Goal: Task Accomplishment & Management: Manage account settings

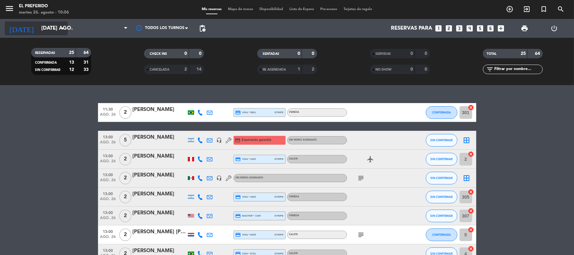
click at [49, 28] on input "[DATE]" at bounding box center [72, 28] width 68 height 12
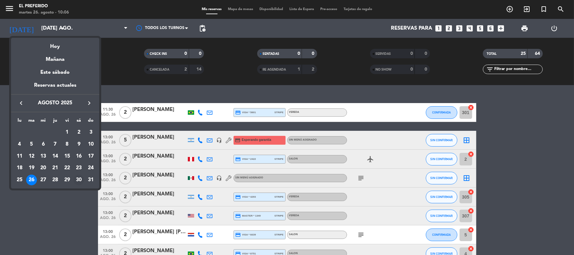
click at [75, 180] on div "30" at bounding box center [78, 180] width 11 height 11
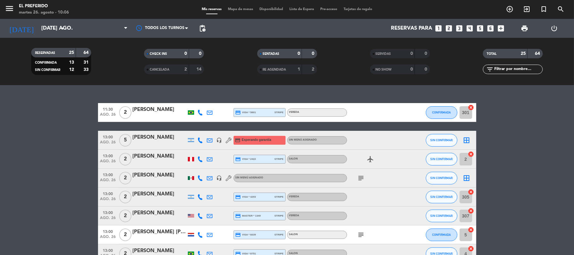
type input "sáb. 30 ago."
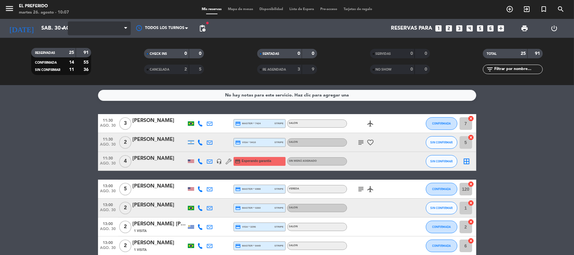
click at [113, 27] on span at bounding box center [99, 28] width 63 height 14
click at [126, 30] on icon at bounding box center [125, 28] width 3 height 5
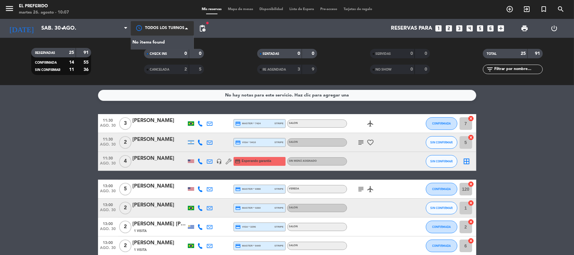
click at [154, 24] on div at bounding box center [162, 28] width 63 height 14
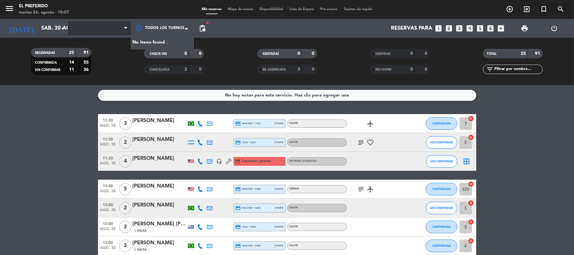
click at [122, 23] on span at bounding box center [99, 28] width 63 height 14
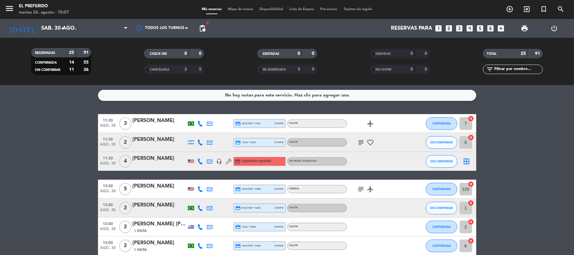
click at [197, 26] on span "pending_actions" at bounding box center [202, 28] width 13 height 13
click at [202, 27] on span "pending_actions" at bounding box center [203, 29] width 8 height 8
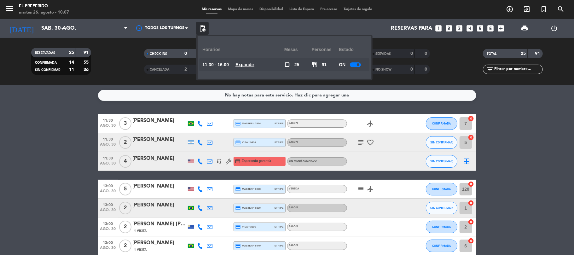
click at [238, 66] on div "11:30 - 16:00 Expandir" at bounding box center [243, 64] width 82 height 13
click at [241, 66] on u "Expandir" at bounding box center [244, 64] width 19 height 5
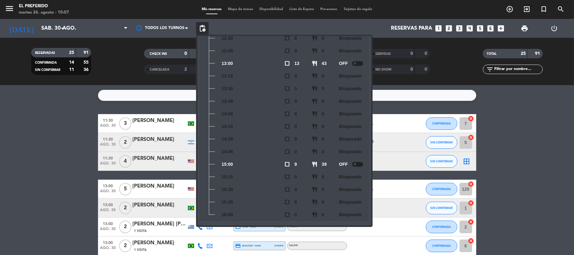
scroll to position [93, 0]
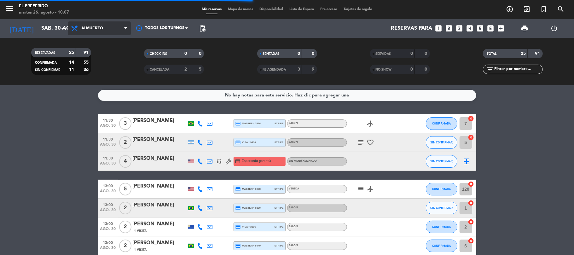
click at [99, 27] on span "Almuerzo" at bounding box center [92, 28] width 22 height 4
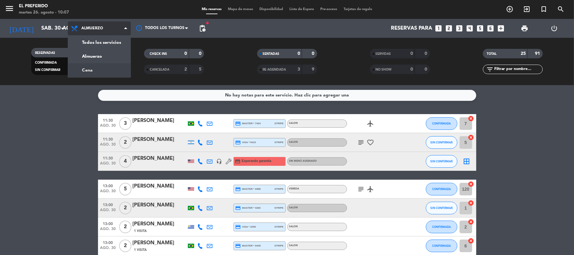
click at [104, 70] on div "menu El Preferido [DATE] 26. agosto - 10:07 Mis reservas Mapa de mesas Disponib…" at bounding box center [287, 42] width 574 height 85
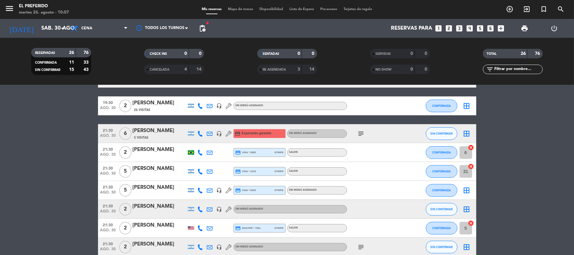
scroll to position [210, 0]
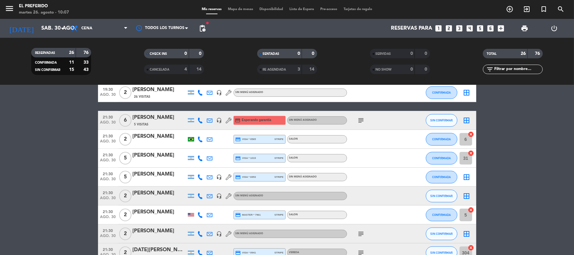
click at [148, 156] on div "[PERSON_NAME]" at bounding box center [160, 155] width 54 height 8
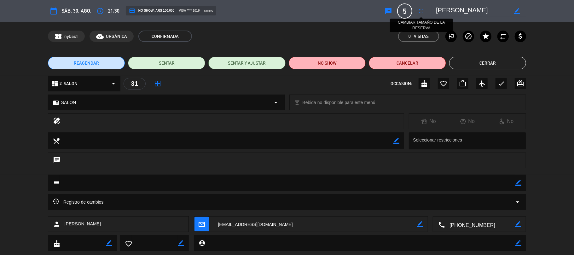
click at [421, 8] on icon "fullscreen" at bounding box center [421, 11] width 8 height 8
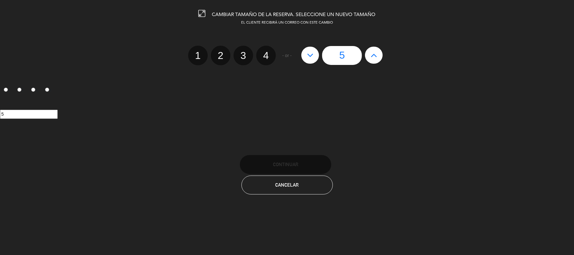
click at [371, 52] on icon at bounding box center [374, 55] width 7 height 10
type input "6"
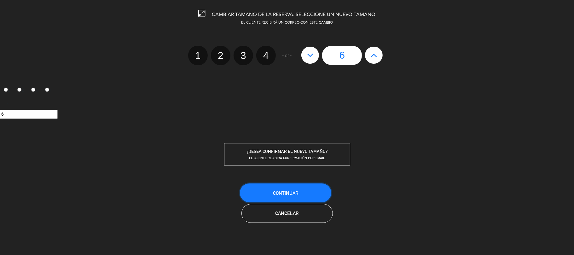
click at [292, 190] on span "Continuar" at bounding box center [285, 192] width 25 height 5
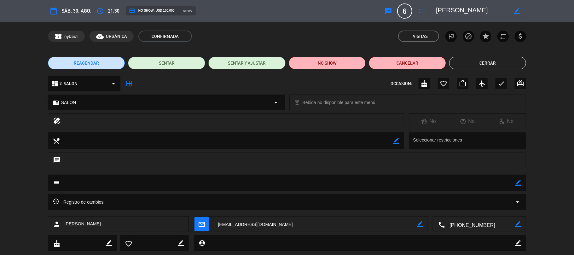
click at [481, 64] on button "Cerrar" at bounding box center [487, 63] width 77 height 13
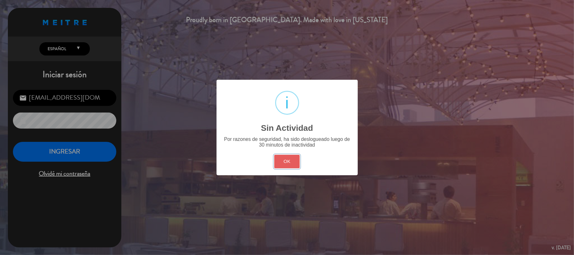
click at [283, 163] on button "OK" at bounding box center [287, 162] width 26 height 14
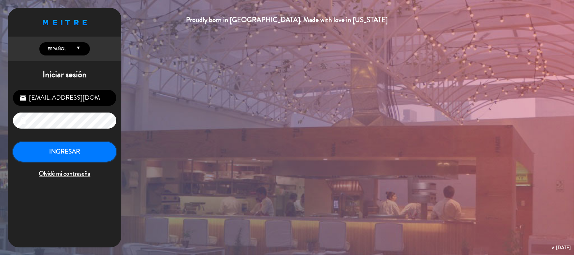
click at [90, 153] on button "INGRESAR" at bounding box center [64, 152] width 103 height 20
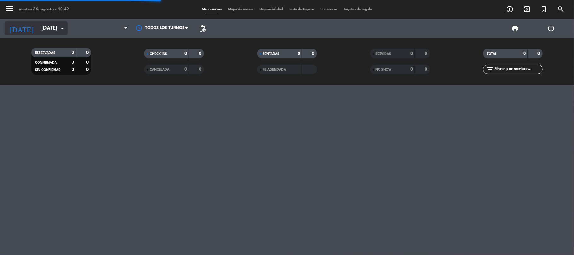
click at [50, 27] on input "[DATE]" at bounding box center [72, 28] width 68 height 12
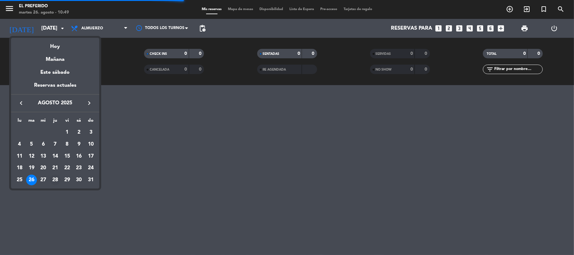
click at [53, 180] on div "28" at bounding box center [55, 180] width 11 height 11
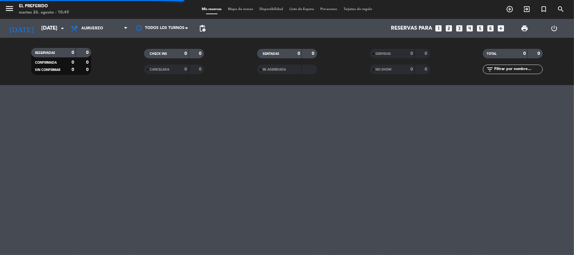
type input "jue. 28 ago."
click at [110, 29] on span "Almuerzo" at bounding box center [99, 28] width 63 height 14
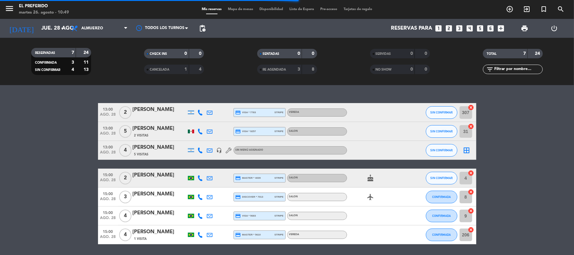
click at [104, 75] on filter-checkbox "RESERVADAS 7 24 CONFIRMADA 3 11 SIN CONFIRMAR 4 13" at bounding box center [61, 61] width 113 height 27
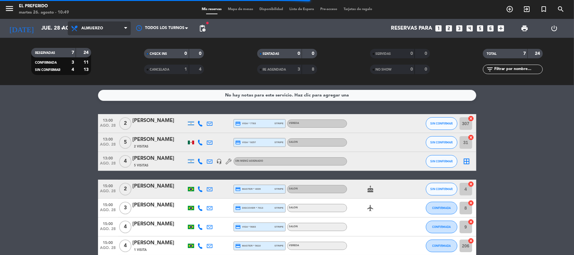
click at [108, 30] on span "Almuerzo" at bounding box center [99, 28] width 63 height 14
click at [99, 69] on div "menu El Preferido [DATE] 26. agosto - 10:49 Mis reservas Mapa de mesas Disponib…" at bounding box center [287, 42] width 574 height 85
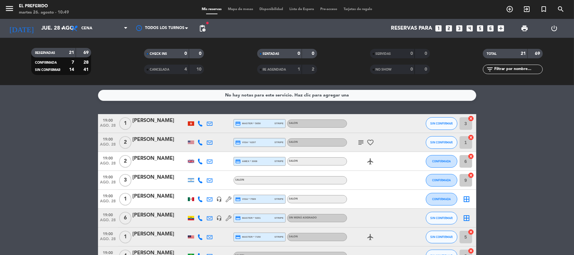
click at [206, 28] on span "pending_actions" at bounding box center [203, 29] width 8 height 8
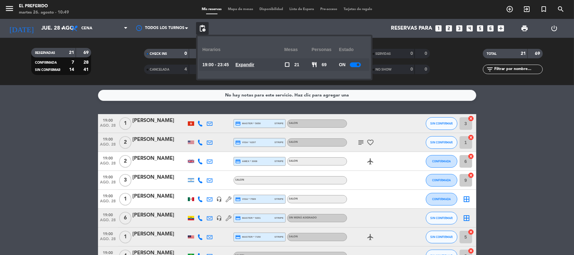
click at [254, 66] on u "Expandir" at bounding box center [244, 64] width 19 height 5
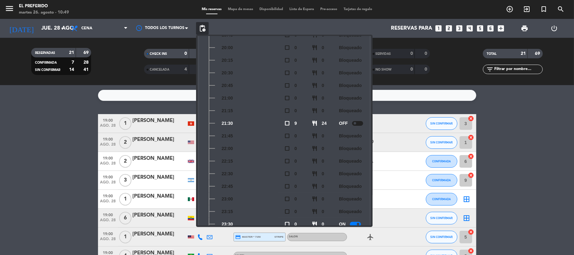
scroll to position [105, 0]
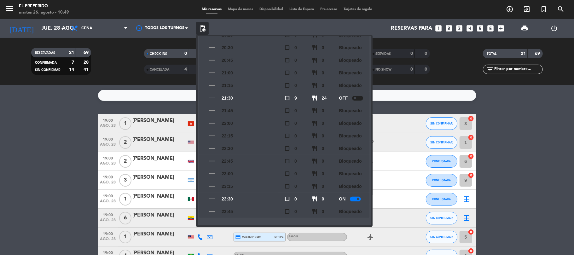
click at [496, 110] on div "No hay notas para este servicio. Haz clic para agregar una 19:00 [DATE] 1 [PERS…" at bounding box center [287, 170] width 574 height 170
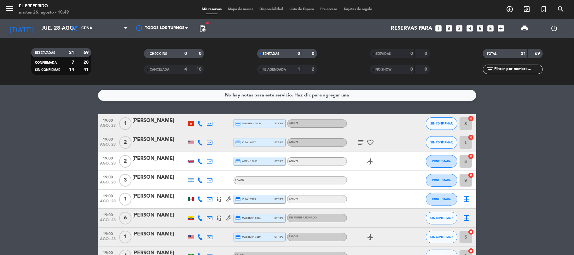
click at [462, 30] on icon "looks_3" at bounding box center [459, 28] width 8 height 8
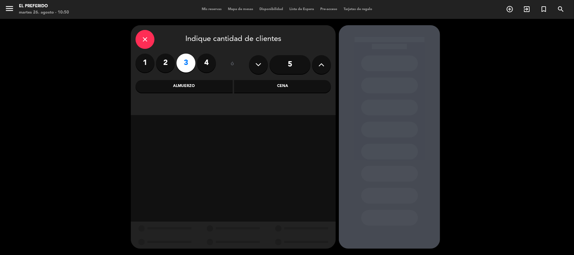
click at [270, 90] on div "Cena" at bounding box center [282, 86] width 97 height 13
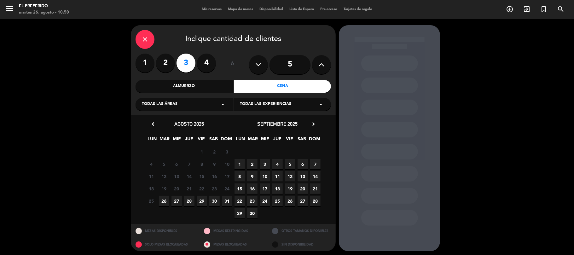
click at [191, 202] on span "28" at bounding box center [189, 201] width 10 height 10
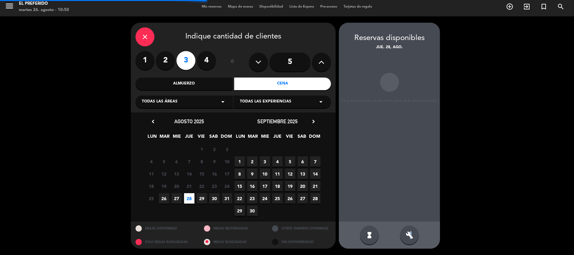
click at [411, 241] on div "build" at bounding box center [409, 235] width 19 height 19
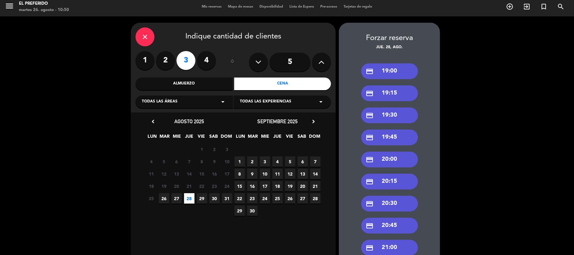
click at [391, 72] on div "credit_card 19:00" at bounding box center [389, 71] width 57 height 16
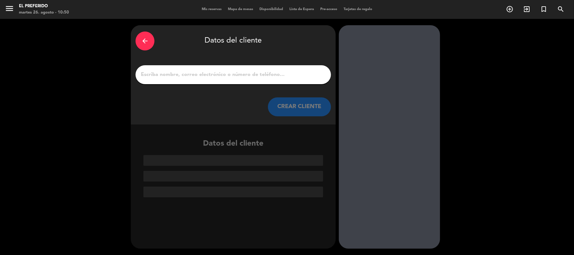
click at [272, 66] on div at bounding box center [233, 74] width 195 height 19
click at [272, 70] on div at bounding box center [233, 74] width 195 height 19
click at [271, 74] on input "1" at bounding box center [233, 74] width 186 height 9
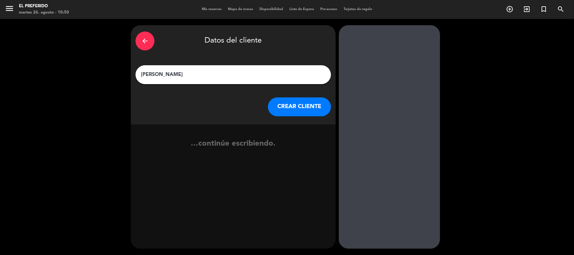
type input "[PERSON_NAME]"
click at [296, 99] on button "CREAR CLIENTE" at bounding box center [299, 106] width 63 height 19
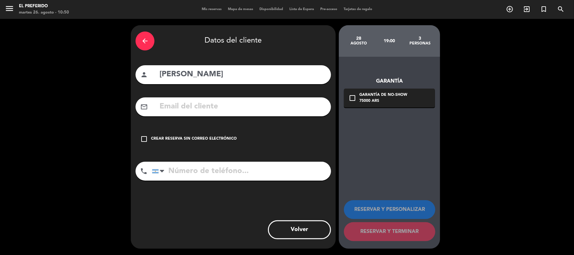
click at [259, 164] on input "tel" at bounding box center [241, 171] width 179 height 19
type input "1166476750"
click at [222, 108] on input "text" at bounding box center [242, 106] width 167 height 13
click at [191, 136] on div "Crear reserva sin correo electrónico" at bounding box center [194, 139] width 86 height 6
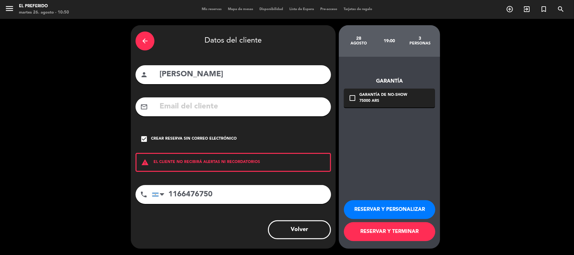
click at [367, 209] on button "RESERVAR Y PERSONALIZAR" at bounding box center [389, 209] width 91 height 19
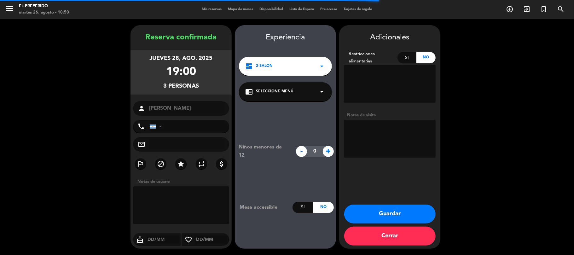
type input "[PHONE_NUMBER]"
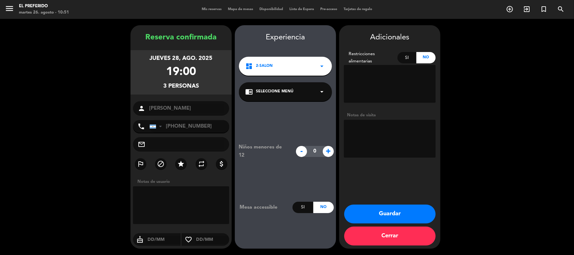
click at [367, 209] on button "Guardar" at bounding box center [389, 214] width 91 height 19
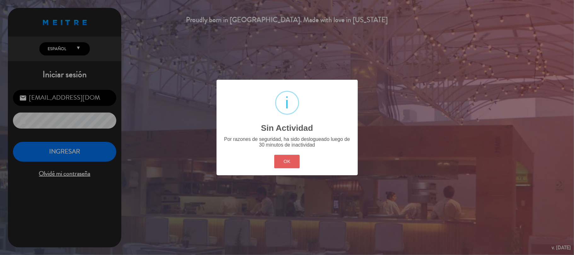
drag, startPoint x: 286, startPoint y: 171, endPoint x: 284, endPoint y: 163, distance: 7.6
click at [286, 169] on div "? ! i Sin Actividad × Por razones de seguridad, ha sido deslogueado luego de 30…" at bounding box center [287, 127] width 141 height 95
click at [284, 163] on button "OK" at bounding box center [287, 162] width 26 height 14
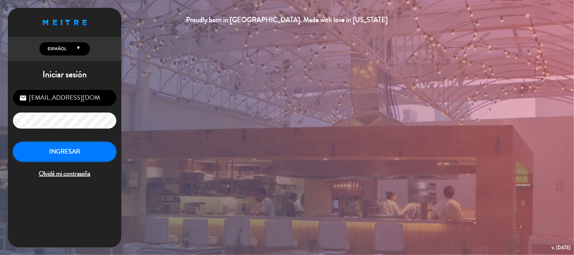
click at [110, 146] on button "INGRESAR" at bounding box center [64, 152] width 103 height 20
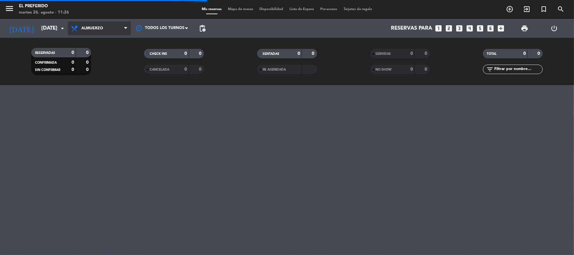
click at [88, 23] on span "Almuerzo" at bounding box center [99, 28] width 63 height 14
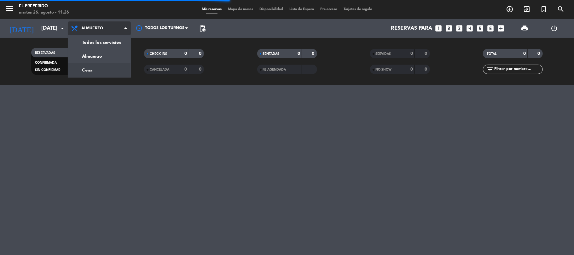
click at [91, 75] on div "menu El Preferido [DATE] 26. agosto - 11:26 Mis reservas Mapa de mesas Disponib…" at bounding box center [287, 42] width 574 height 85
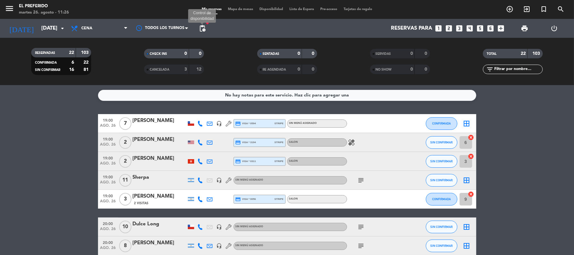
click at [206, 26] on span "pending_actions" at bounding box center [203, 29] width 8 height 8
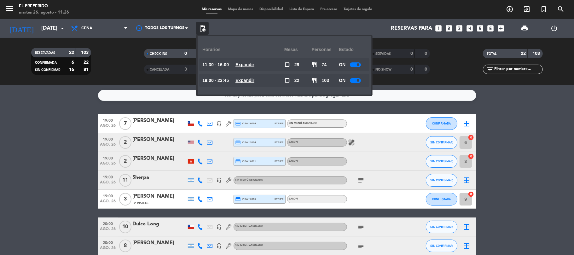
click at [249, 80] on u "Expandir" at bounding box center [244, 80] width 19 height 5
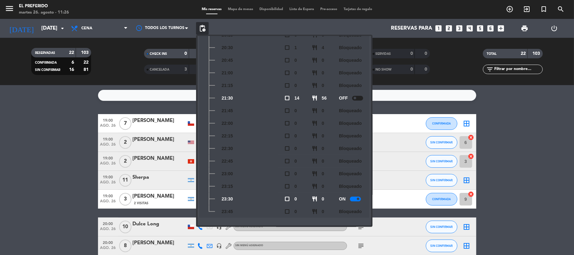
scroll to position [121, 0]
click at [96, 33] on span "Cena" at bounding box center [99, 28] width 63 height 14
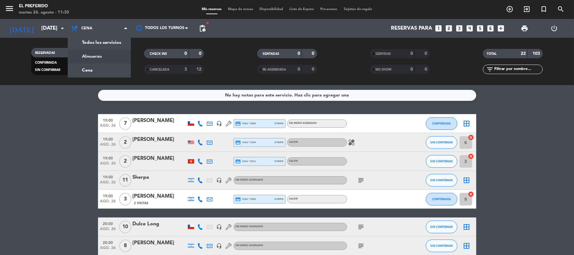
drag, startPoint x: 107, startPoint y: 57, endPoint x: 165, endPoint y: 109, distance: 77.7
click at [107, 57] on div "menu El Preferido [DATE] 26. agosto - 11:30 Mis reservas Mapa de mesas Disponib…" at bounding box center [287, 42] width 574 height 85
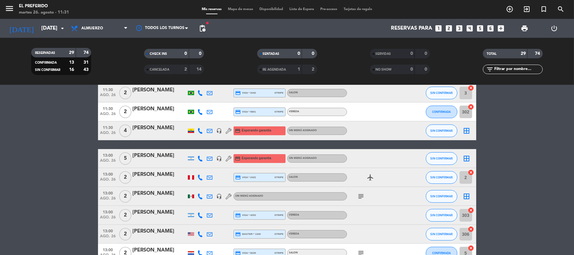
scroll to position [0, 0]
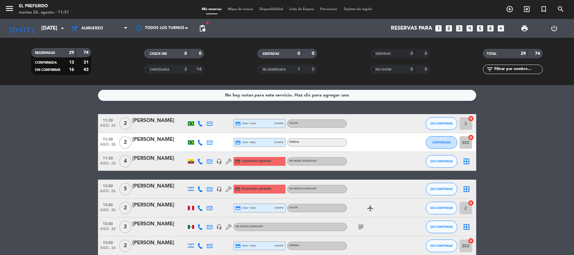
click at [164, 187] on div "[PERSON_NAME]" at bounding box center [160, 186] width 54 height 8
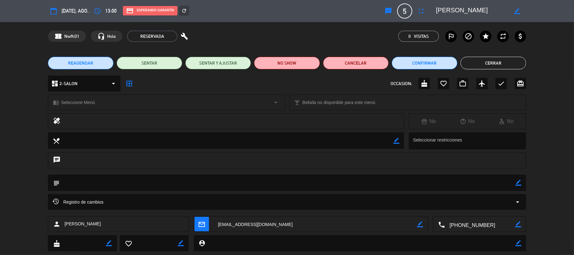
click at [466, 221] on textarea at bounding box center [480, 225] width 70 height 16
click at [501, 210] on span at bounding box center [502, 208] width 5 height 5
click at [474, 61] on button "Cerrar" at bounding box center [493, 63] width 66 height 13
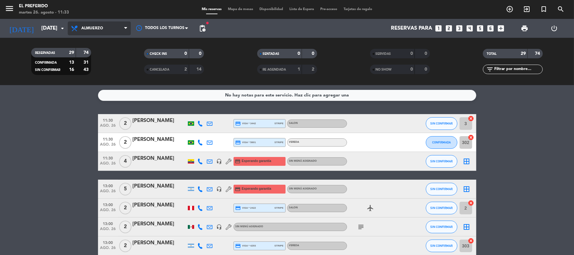
click at [82, 26] on span "Almuerzo" at bounding box center [99, 28] width 63 height 14
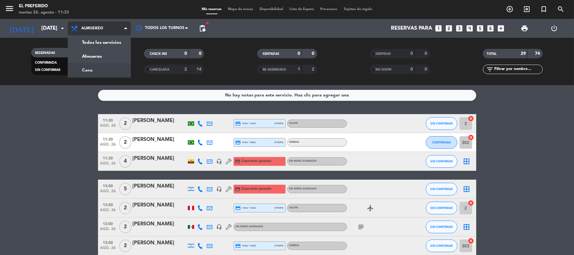
click at [112, 72] on div "menu El Preferido [DATE] 26. agosto - 11:33 Mis reservas Mapa de mesas Disponib…" at bounding box center [287, 42] width 574 height 85
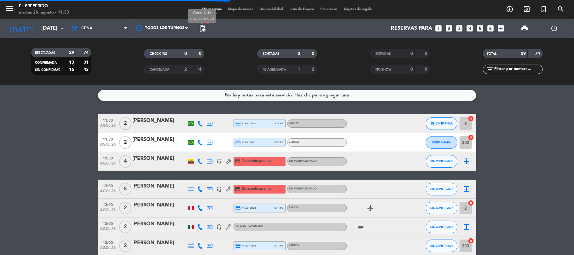
click at [205, 28] on span "pending_actions" at bounding box center [203, 29] width 8 height 8
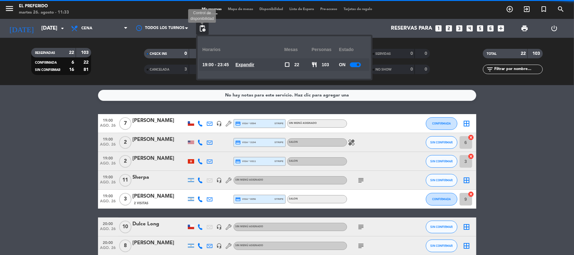
click at [200, 31] on span "pending_actions" at bounding box center [203, 29] width 8 height 8
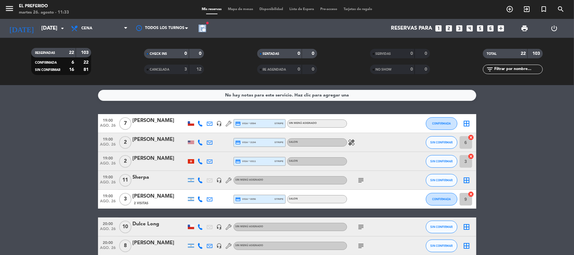
click at [200, 31] on span "pending_actions" at bounding box center [203, 29] width 8 height 8
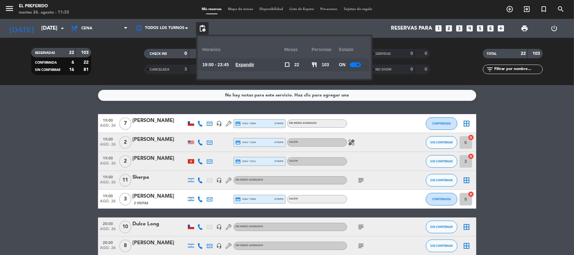
click at [243, 65] on u "Expandir" at bounding box center [244, 64] width 19 height 5
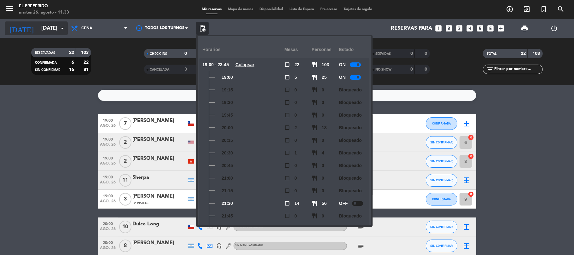
click at [43, 22] on input "[DATE]" at bounding box center [72, 28] width 68 height 12
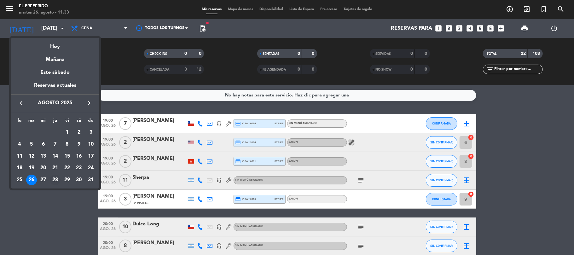
click at [55, 179] on div "28" at bounding box center [55, 180] width 11 height 11
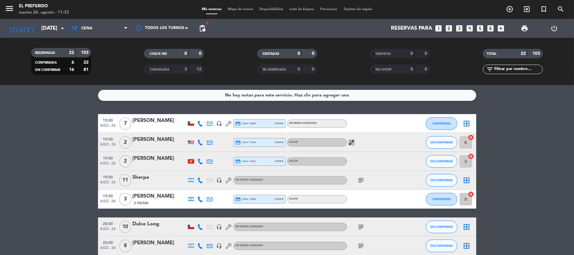
type input "jue. 28 ago."
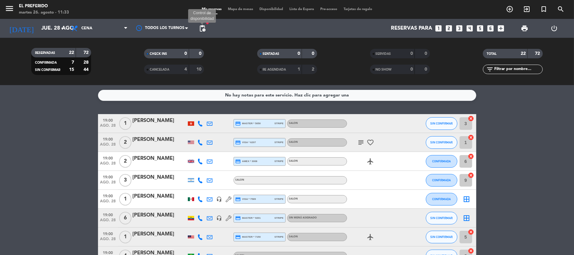
click at [204, 27] on span "pending_actions" at bounding box center [203, 29] width 8 height 8
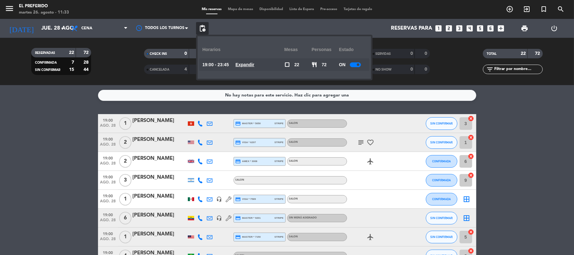
click at [254, 64] on u "Expandir" at bounding box center [244, 64] width 19 height 5
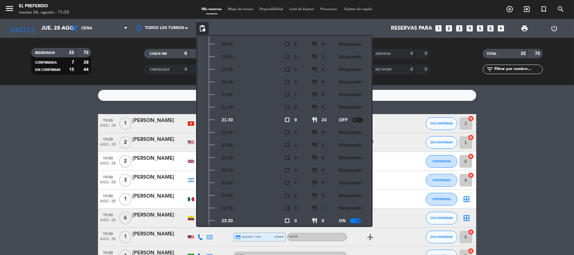
scroll to position [105, 0]
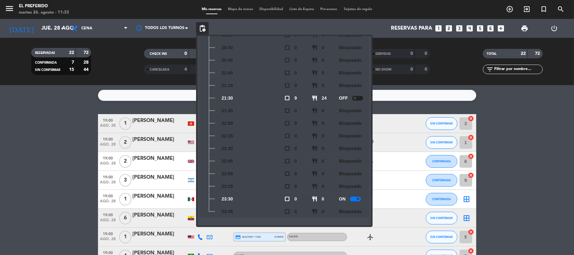
click at [356, 97] on span at bounding box center [355, 98] width 3 height 3
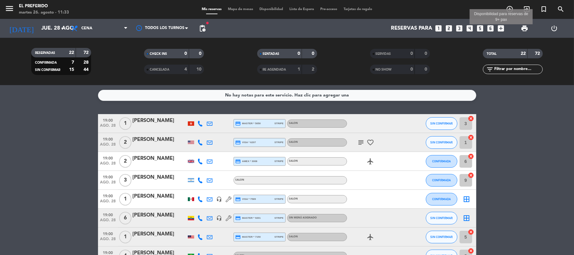
click at [502, 29] on icon "add_box" at bounding box center [501, 28] width 8 height 8
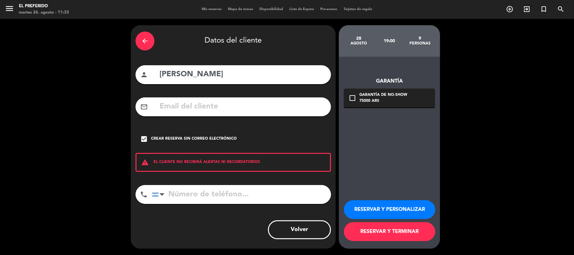
click at [221, 76] on input "[PERSON_NAME]" at bounding box center [242, 74] width 167 height 13
type input "m"
type input "[PERSON_NAME]"
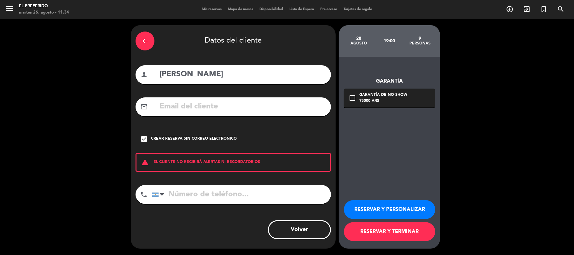
click at [205, 117] on div "arrow_back Datos del cliente person [PERSON_NAME] mail_outline check_box Crear …" at bounding box center [233, 136] width 205 height 223
click at [148, 137] on div "check_box Crear reserva sin correo electrónico" at bounding box center [233, 139] width 195 height 19
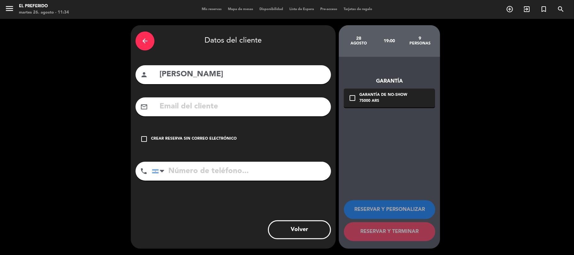
click at [199, 111] on input "text" at bounding box center [242, 106] width 167 height 13
paste input "[EMAIL_ADDRESS][DOMAIN_NAME]"
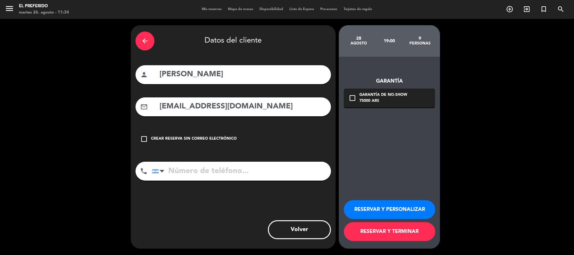
type input "[EMAIL_ADDRESS][DOMAIN_NAME]"
click at [229, 179] on input "tel" at bounding box center [241, 171] width 179 height 19
paste input "[PHONE_NUMBER]"
type input "[PHONE_NUMBER]"
click at [352, 98] on icon "check_box_outline_blank" at bounding box center [353, 98] width 8 height 8
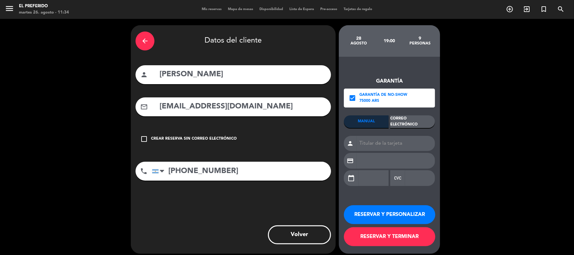
click at [399, 125] on div "Correo Electrónico" at bounding box center [412, 121] width 45 height 13
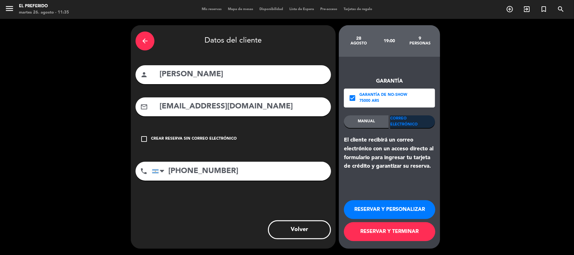
click at [379, 211] on button "RESERVAR Y PERSONALIZAR" at bounding box center [389, 209] width 91 height 19
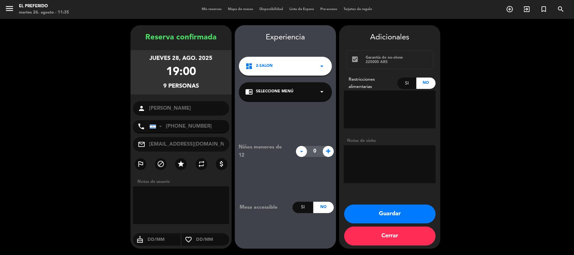
click at [408, 217] on button "Guardar" at bounding box center [389, 214] width 91 height 19
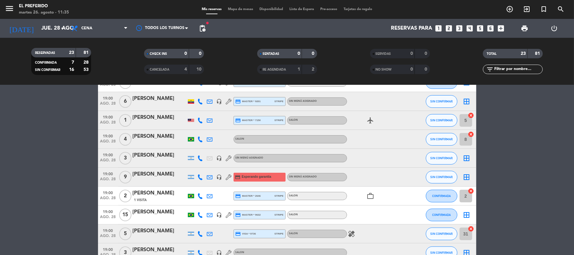
scroll to position [126, 0]
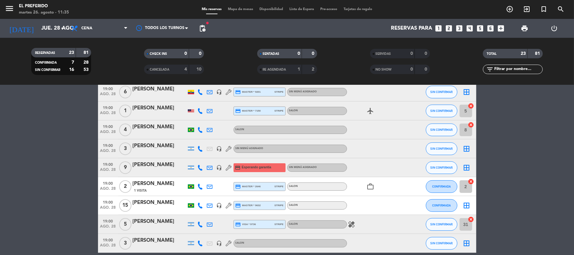
click at [153, 175] on div "19:00 [DATE] 9 [PERSON_NAME] headset_mic credit_card Esperando garantía Sin men…" at bounding box center [287, 167] width 378 height 19
click at [154, 169] on div "[PERSON_NAME]" at bounding box center [160, 165] width 54 height 8
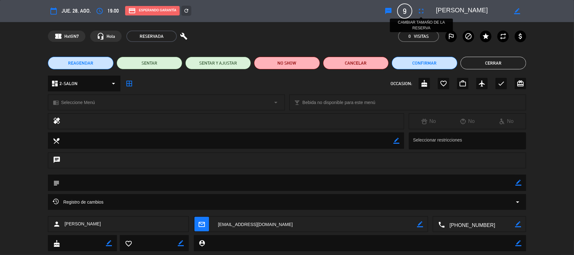
click at [417, 11] on icon "fullscreen" at bounding box center [421, 11] width 8 height 8
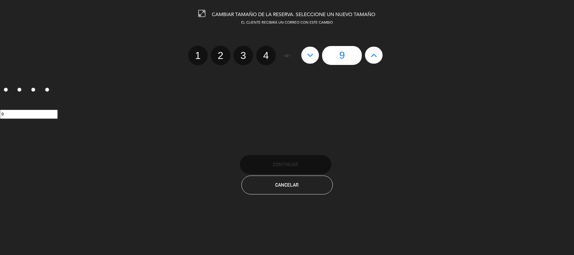
click at [264, 56] on label "4" at bounding box center [266, 56] width 20 height 20
click at [264, 52] on input "4" at bounding box center [265, 50] width 4 height 4
radio input "true"
radio input "false"
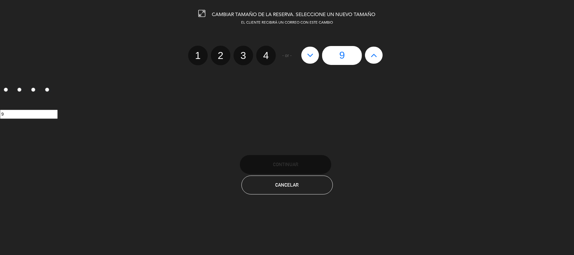
radio input "false"
radio input "true"
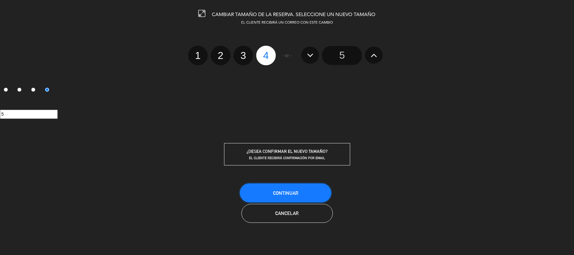
click at [286, 191] on span "Continuar" at bounding box center [285, 192] width 25 height 5
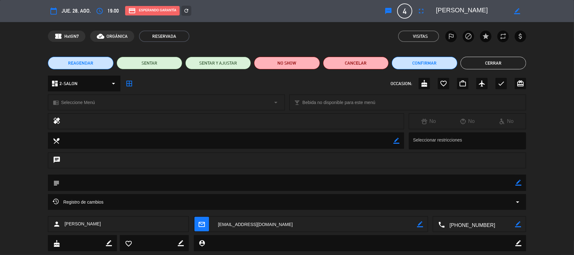
click at [483, 66] on button "Cerrar" at bounding box center [493, 63] width 66 height 13
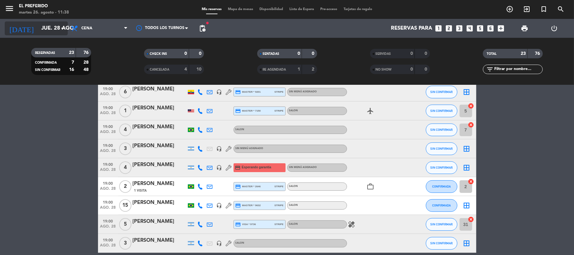
click at [55, 26] on input "jue. 28 ago." at bounding box center [72, 28] width 68 height 12
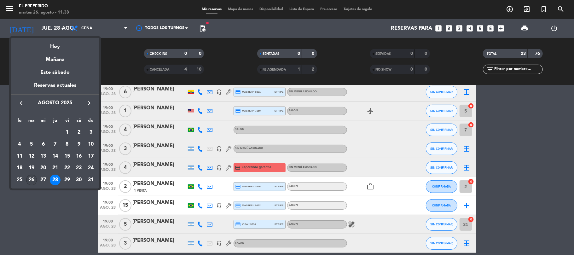
click at [31, 178] on div "26" at bounding box center [31, 180] width 11 height 11
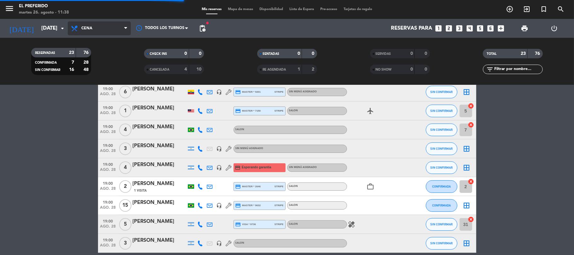
click at [109, 25] on span "Cena" at bounding box center [99, 28] width 63 height 14
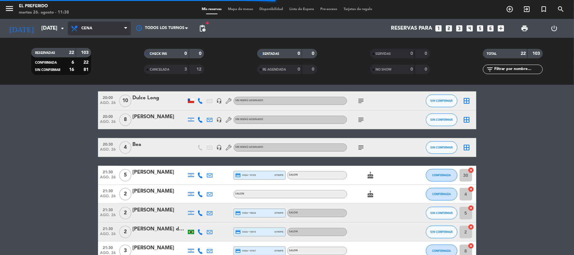
click at [105, 26] on span "Cena" at bounding box center [99, 28] width 63 height 14
click at [99, 60] on div "menu El Preferido [DATE] 26. agosto - 11:38 Mis reservas Mapa de mesas Disponib…" at bounding box center [287, 42] width 574 height 85
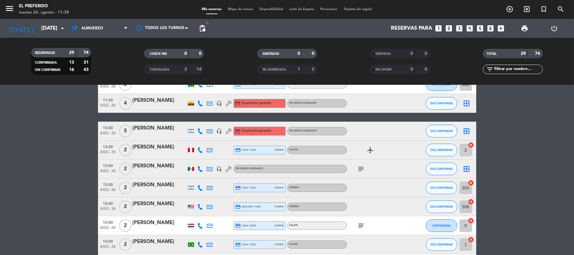
scroll to position [42, 0]
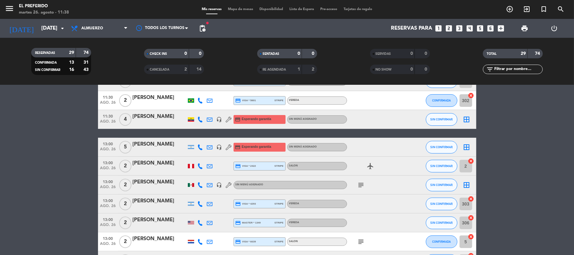
click at [146, 186] on div "[PERSON_NAME]" at bounding box center [160, 182] width 54 height 8
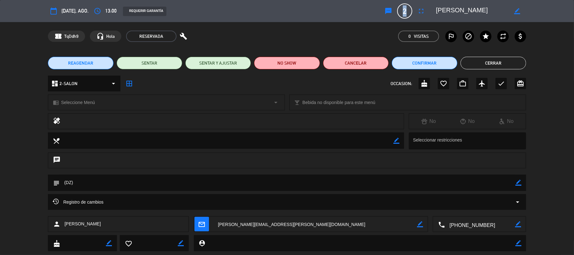
drag, startPoint x: 407, startPoint y: 10, endPoint x: 401, endPoint y: 11, distance: 5.8
click at [401, 11] on span "2" at bounding box center [404, 10] width 15 height 15
click at [340, 36] on div "confirmation_number TqDdh9 headset_mic Hola RESERVADA build 0 Visitas outlined_…" at bounding box center [287, 36] width 478 height 11
click at [358, 64] on button "Cancelar" at bounding box center [356, 63] width 66 height 13
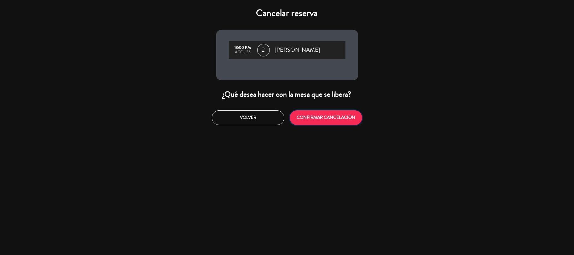
click at [318, 115] on button "CONFIRMAR CANCELACIÓN" at bounding box center [326, 117] width 72 height 15
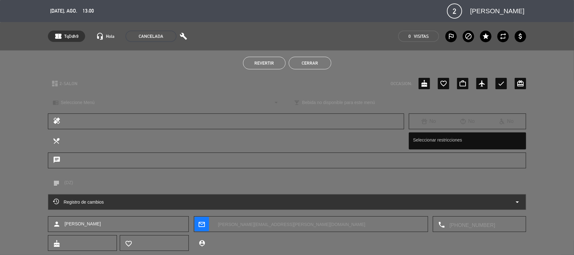
click at [323, 61] on button "Cerrar" at bounding box center [310, 63] width 43 height 13
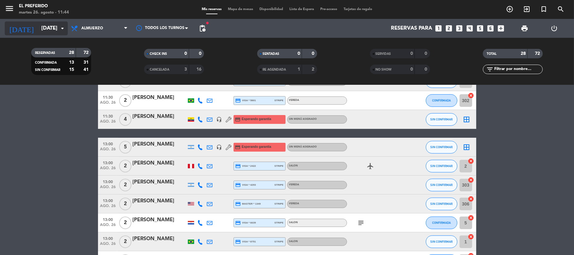
click at [63, 28] on icon "arrow_drop_down" at bounding box center [63, 29] width 8 height 8
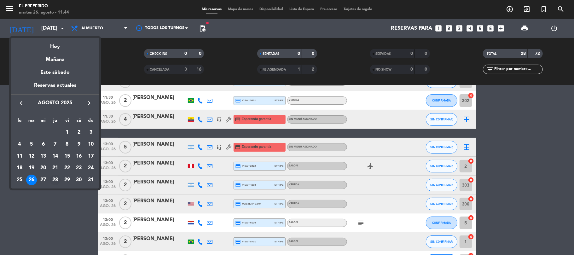
click at [56, 180] on div "28" at bounding box center [55, 180] width 11 height 11
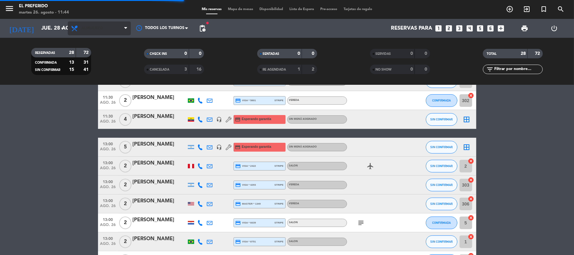
click at [97, 28] on span "Almuerzo" at bounding box center [92, 28] width 22 height 4
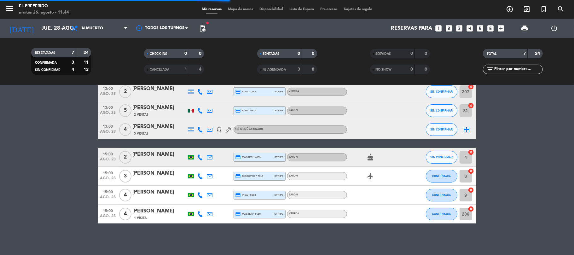
scroll to position [32, 0]
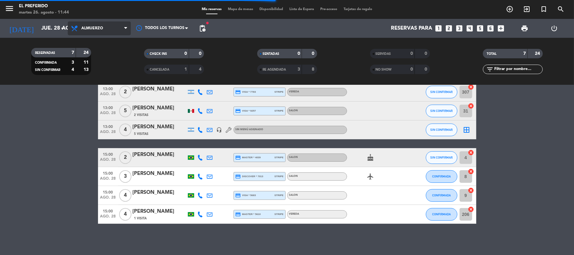
click at [91, 26] on span "Almuerzo" at bounding box center [99, 28] width 63 height 14
click at [89, 75] on div "menu El Preferido [DATE] 26. agosto - 11:44 Mis reservas Mapa de mesas Disponib…" at bounding box center [287, 42] width 574 height 85
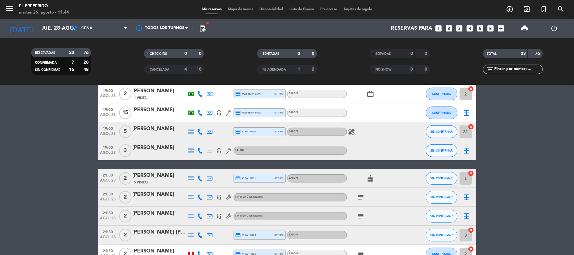
scroll to position [168, 0]
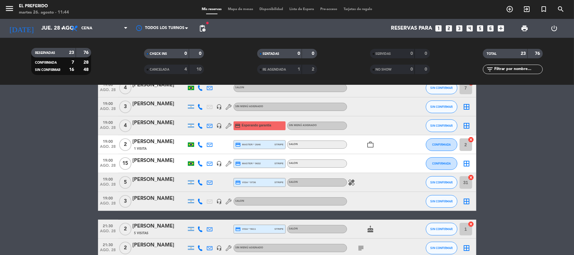
click at [169, 129] on div at bounding box center [160, 129] width 54 height 5
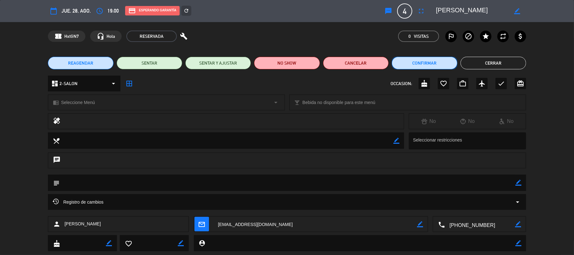
click at [408, 66] on button "Confirmar" at bounding box center [425, 63] width 66 height 13
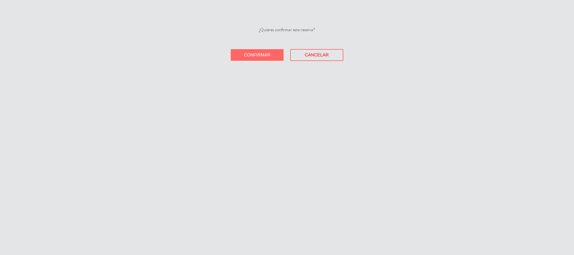
click at [269, 55] on span "Confirmar" at bounding box center [257, 54] width 27 height 5
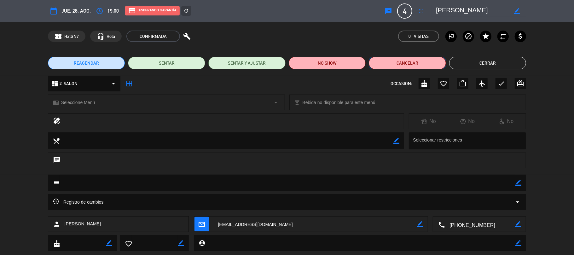
click at [408, 57] on button "Cancelar" at bounding box center [407, 63] width 77 height 13
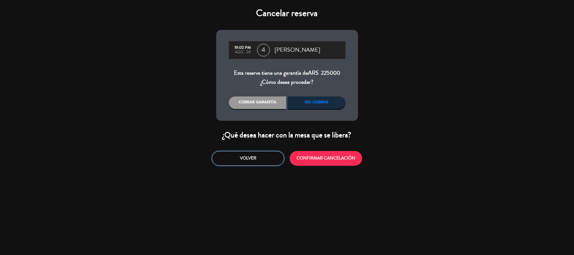
click at [263, 154] on button "Volver" at bounding box center [248, 158] width 72 height 15
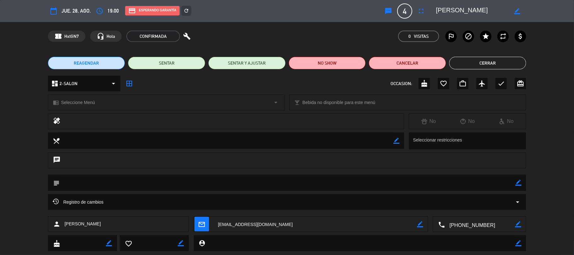
click at [473, 58] on button "Cerrar" at bounding box center [487, 63] width 77 height 13
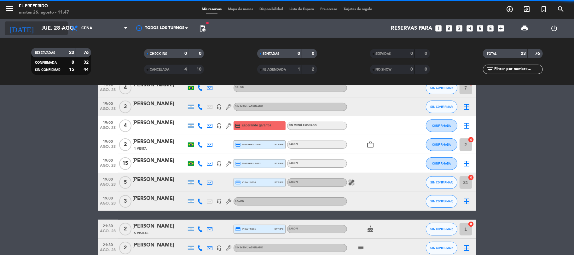
click at [38, 25] on input "jue. 28 ago." at bounding box center [72, 28] width 68 height 12
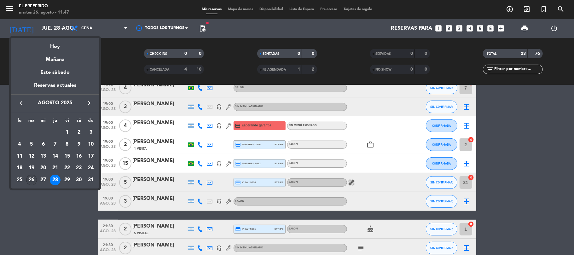
click at [28, 179] on div "26" at bounding box center [31, 180] width 11 height 11
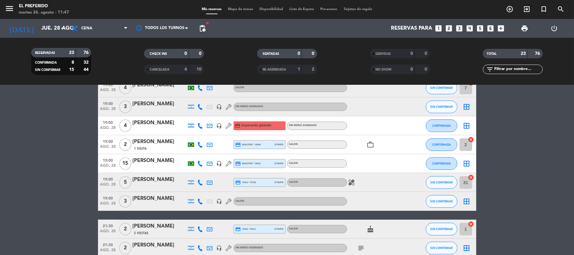
type input "[DATE]"
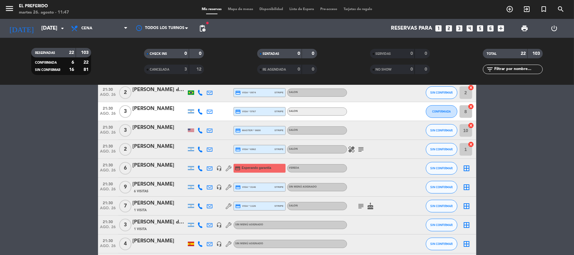
scroll to position [294, 0]
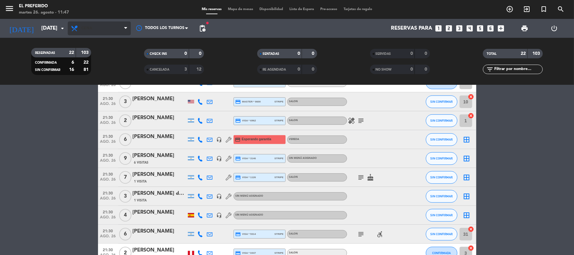
click at [119, 32] on span "Cena" at bounding box center [99, 28] width 63 height 14
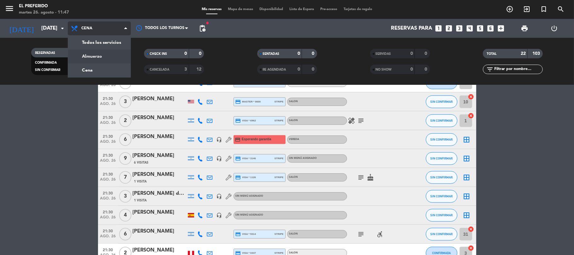
click at [100, 61] on div "menu El Preferido [DATE] 26. agosto - 11:47 Mis reservas Mapa de mesas Disponib…" at bounding box center [287, 42] width 574 height 85
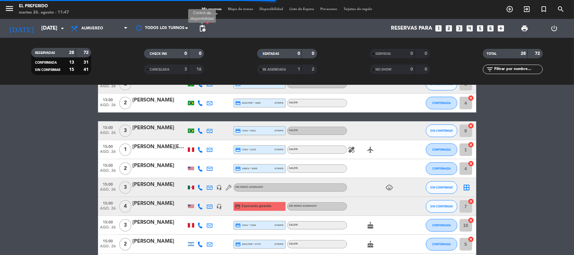
click at [201, 25] on span "pending_actions" at bounding box center [203, 29] width 8 height 8
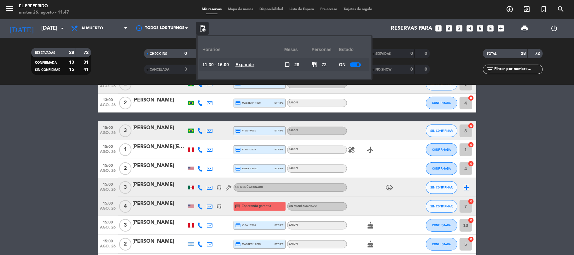
click at [251, 62] on u "Expandir" at bounding box center [244, 64] width 19 height 5
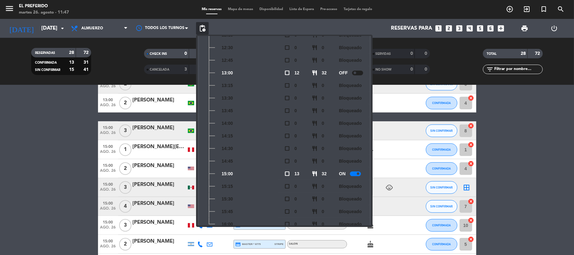
scroll to position [93, 0]
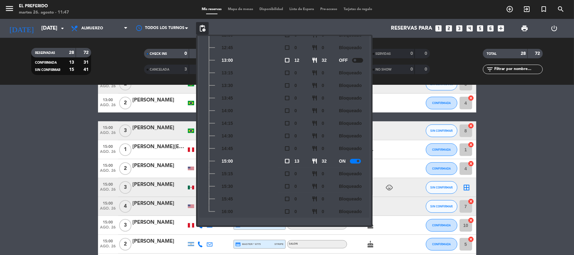
drag, startPoint x: 221, startPoint y: 160, endPoint x: 238, endPoint y: 157, distance: 17.4
click at [238, 157] on div "15:00" at bounding box center [243, 161] width 82 height 13
click at [204, 27] on span "pending_actions" at bounding box center [203, 29] width 8 height 8
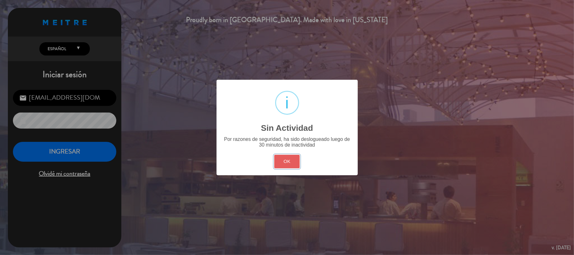
click at [286, 165] on button "OK" at bounding box center [287, 162] width 26 height 14
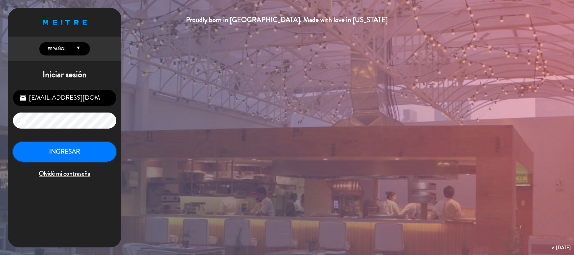
click at [71, 144] on button "INGRESAR" at bounding box center [64, 152] width 103 height 20
